Goal: Use online tool/utility: Utilize a website feature to perform a specific function

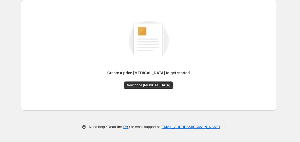
scroll to position [59, 0]
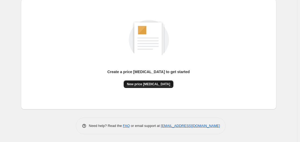
click at [160, 83] on span "New price [MEDICAL_DATA]" at bounding box center [148, 84] width 43 height 4
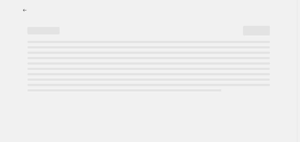
select select "percentage"
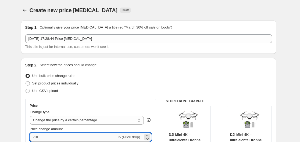
click at [61, 136] on input "-10" at bounding box center [73, 137] width 87 height 9
type input "-1"
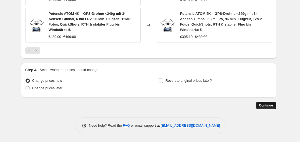
type input "-35"
click at [270, 106] on span "Continue" at bounding box center [266, 105] width 14 height 4
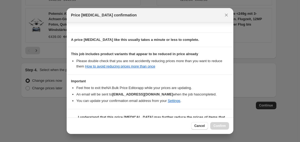
scroll to position [85, 0]
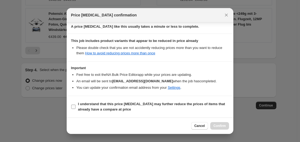
click at [87, 103] on b "I understand that this price [MEDICAL_DATA] may further reduce the prices of it…" at bounding box center [151, 106] width 147 height 9
click at [76, 105] on input "I understand that this price [MEDICAL_DATA] may further reduce the prices of it…" at bounding box center [73, 107] width 4 height 4
checkbox input "true"
click at [225, 125] on span "Confirm" at bounding box center [220, 126] width 12 height 4
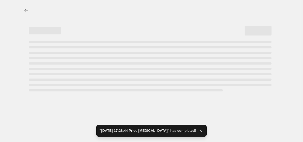
select select "percentage"
